Goal: Information Seeking & Learning: Learn about a topic

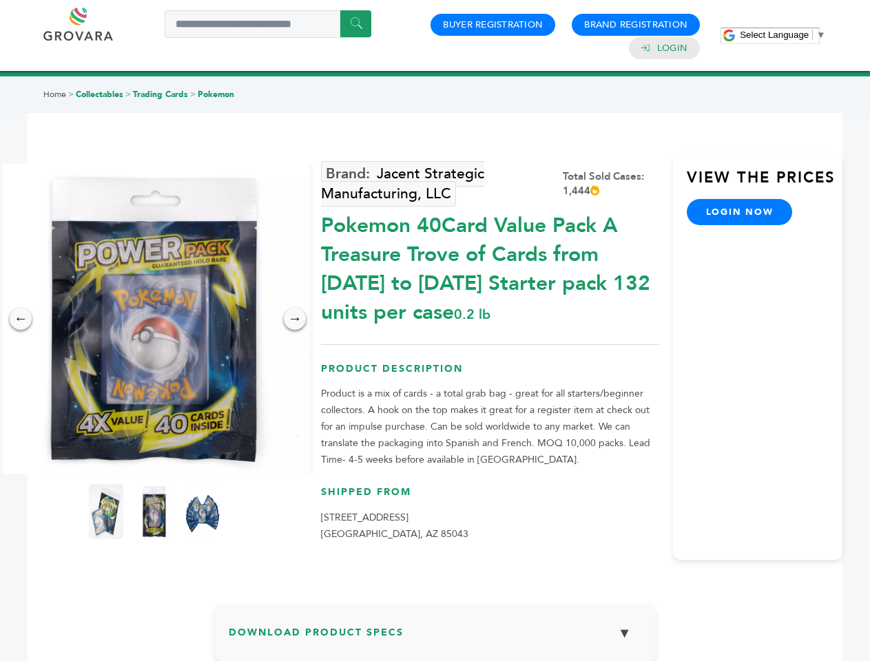
click at [783, 34] on span "Select Language" at bounding box center [774, 35] width 69 height 10
click at [154, 319] on img at bounding box center [154, 319] width 310 height 310
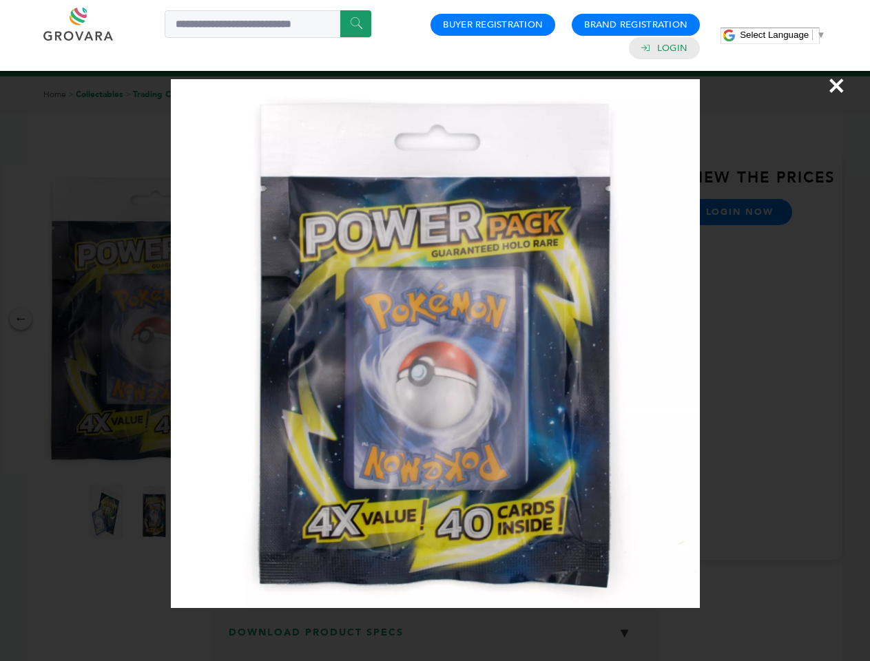
click at [21, 319] on div "×" at bounding box center [435, 330] width 870 height 661
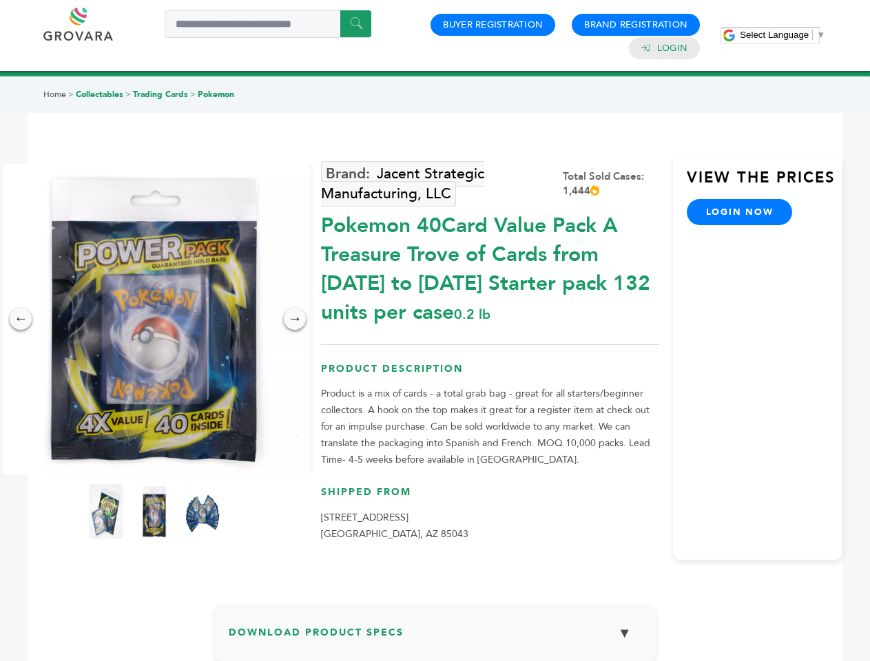
click at [295, 319] on div "→" at bounding box center [295, 319] width 22 height 22
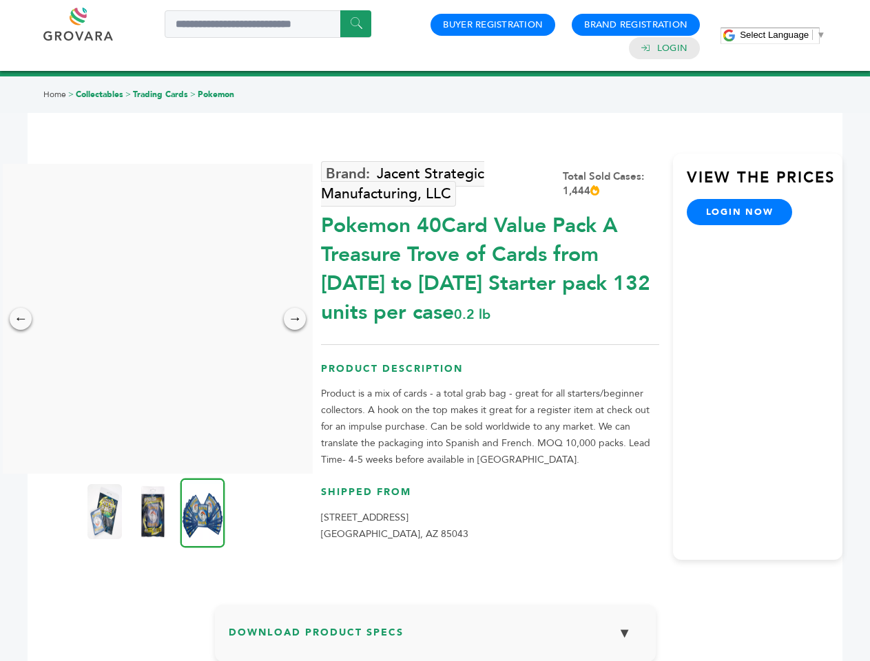
click at [106, 512] on img at bounding box center [104, 511] width 34 height 55
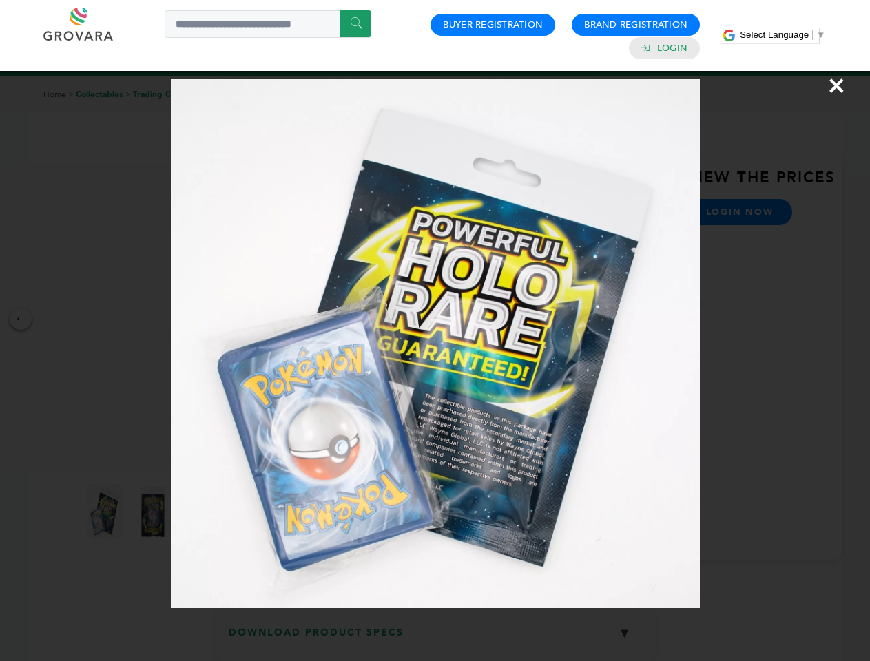
click at [154, 512] on div "×" at bounding box center [435, 330] width 870 height 661
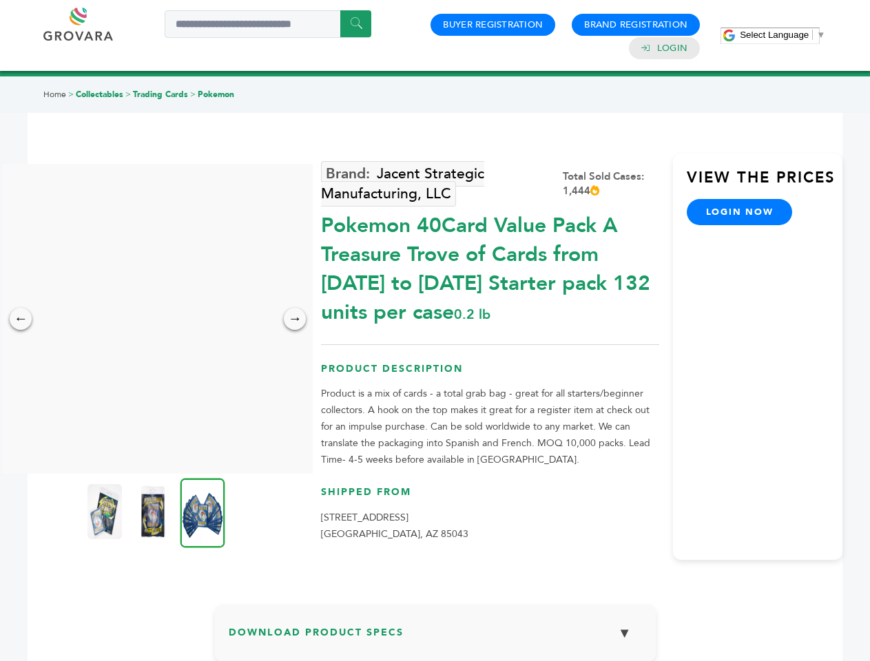
click at [203, 512] on img at bounding box center [202, 513] width 45 height 70
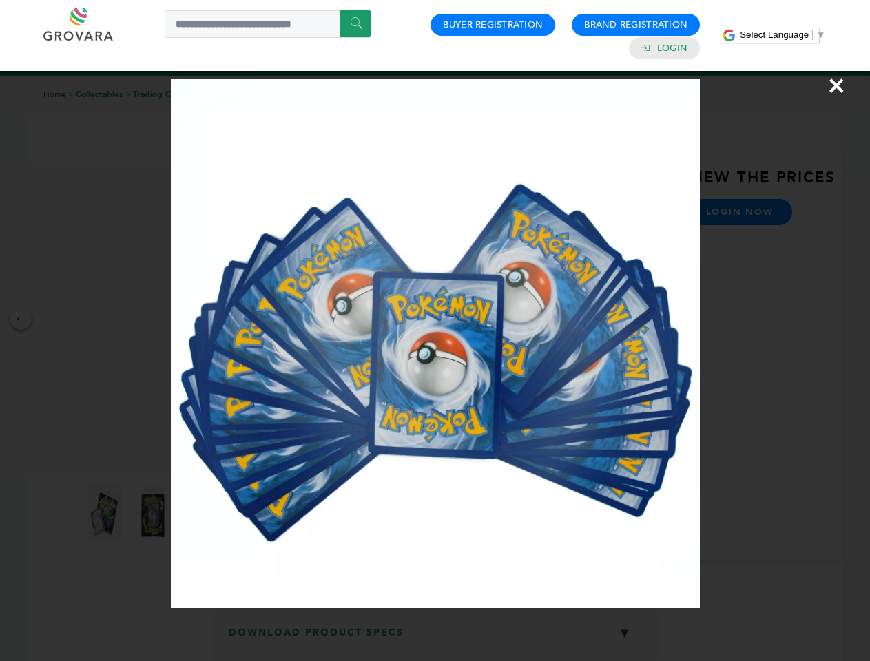
click at [435, 639] on div "×" at bounding box center [435, 330] width 870 height 661
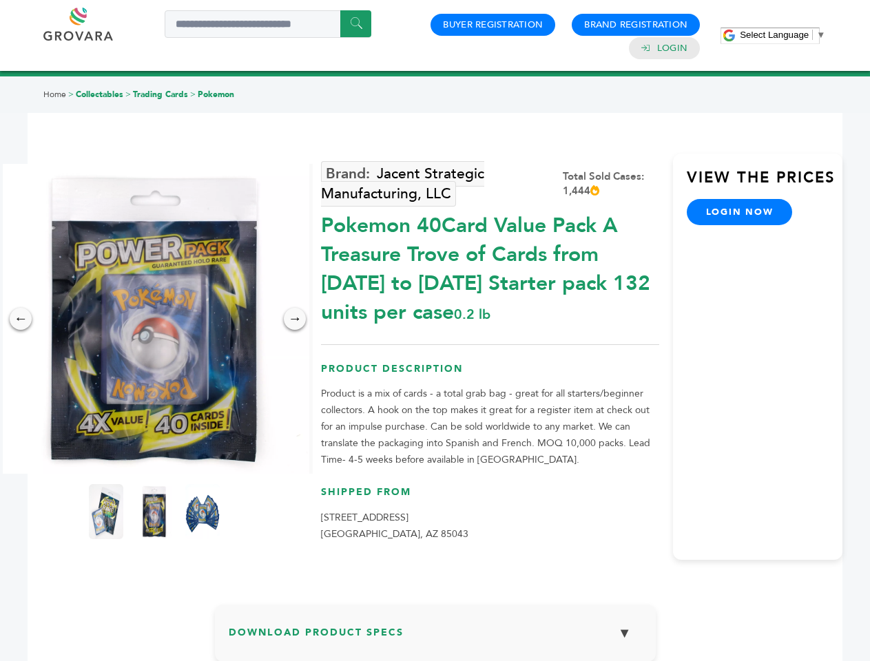
click at [783, 34] on span "Select Language" at bounding box center [774, 35] width 69 height 10
click at [154, 319] on img at bounding box center [154, 319] width 310 height 310
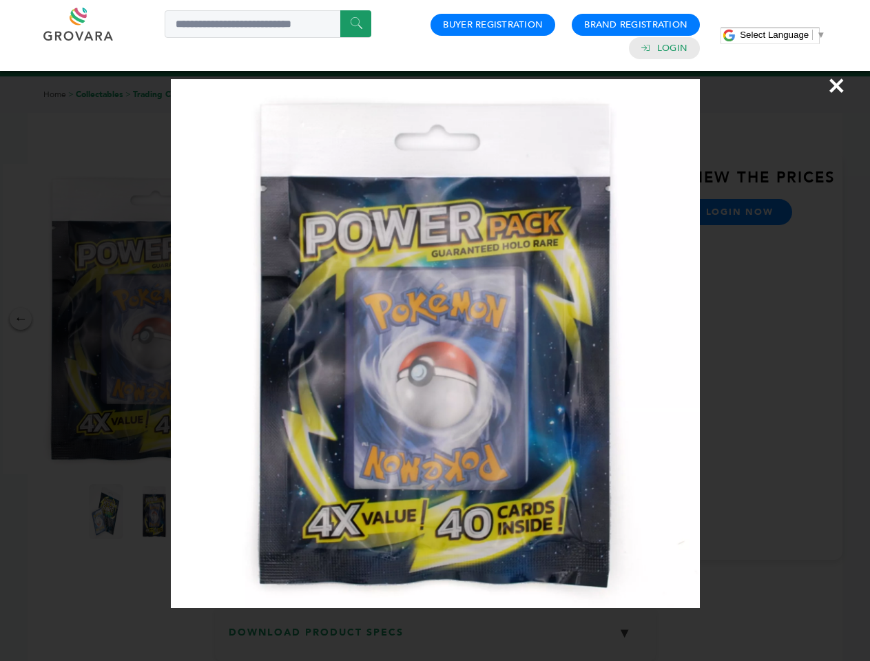
click at [21, 319] on div "×" at bounding box center [435, 330] width 870 height 661
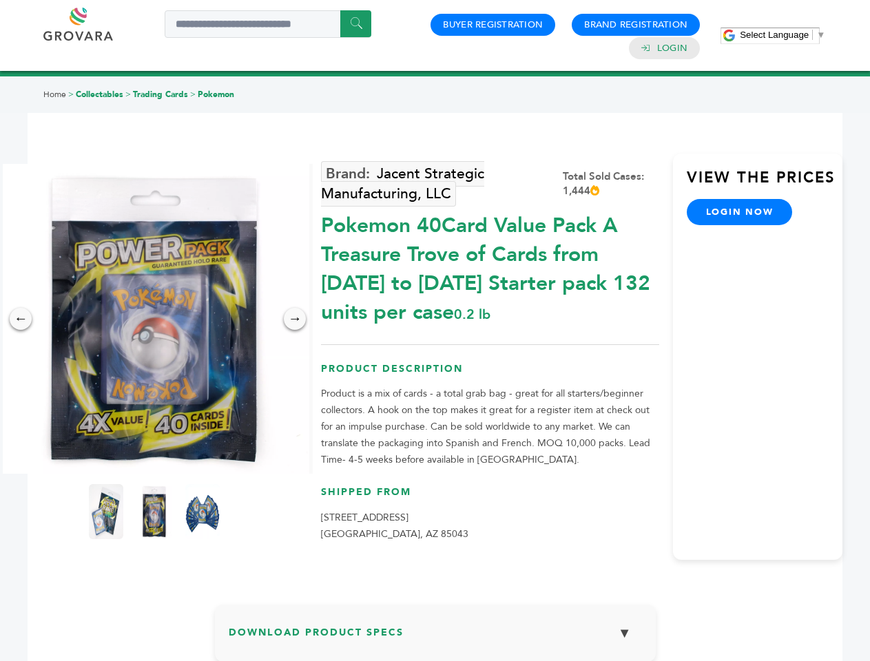
click at [295, 319] on div "→" at bounding box center [295, 319] width 22 height 22
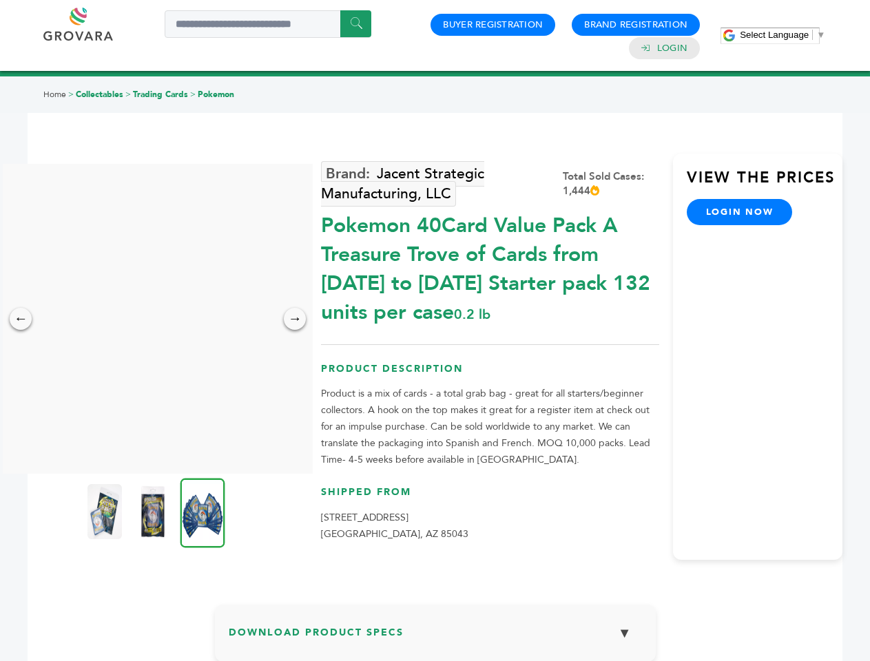
click at [106, 512] on img at bounding box center [104, 511] width 34 height 55
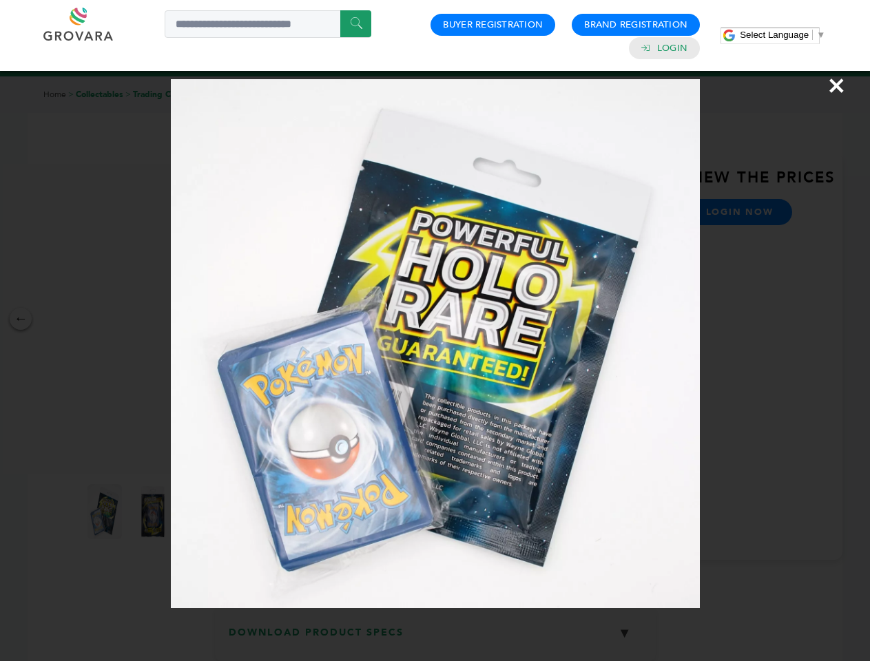
click at [154, 512] on div "×" at bounding box center [435, 330] width 870 height 661
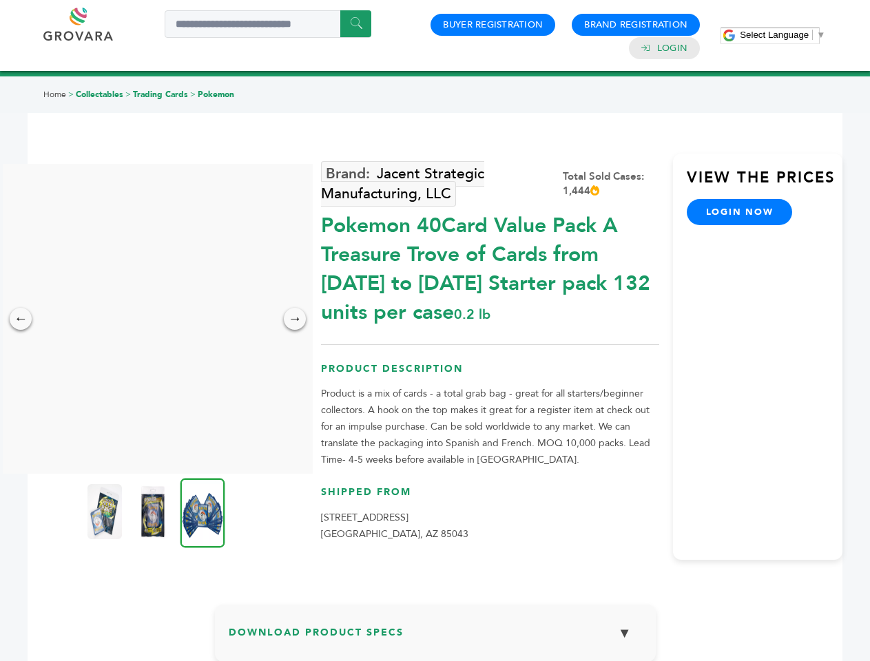
click at [203, 512] on img at bounding box center [202, 513] width 45 height 70
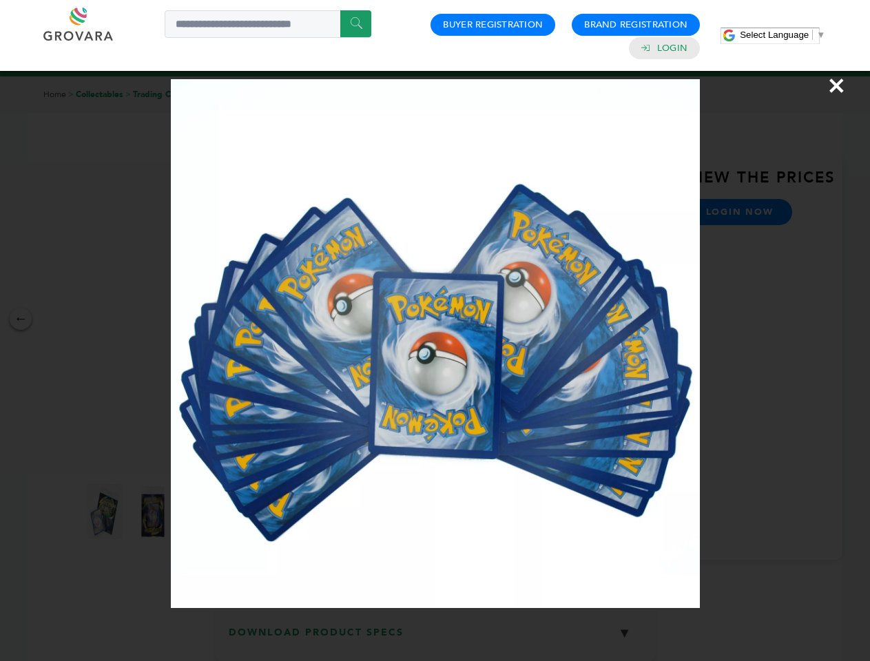
click at [435, 639] on div "×" at bounding box center [435, 330] width 870 height 661
